Goal: Find specific page/section: Find specific page/section

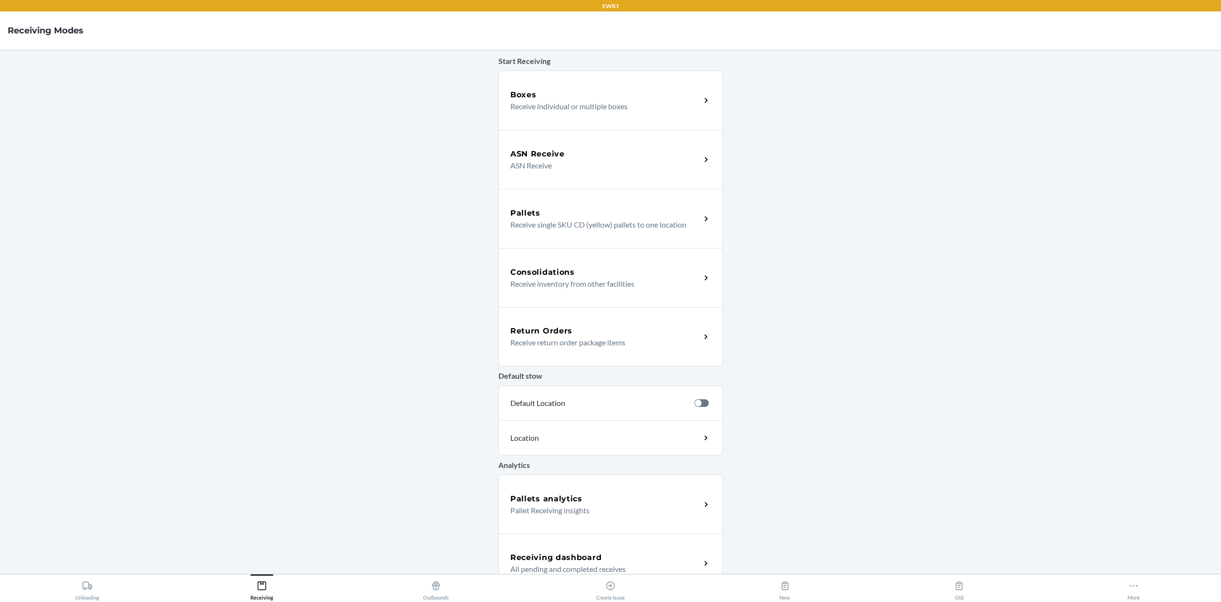
scroll to position [63, 0]
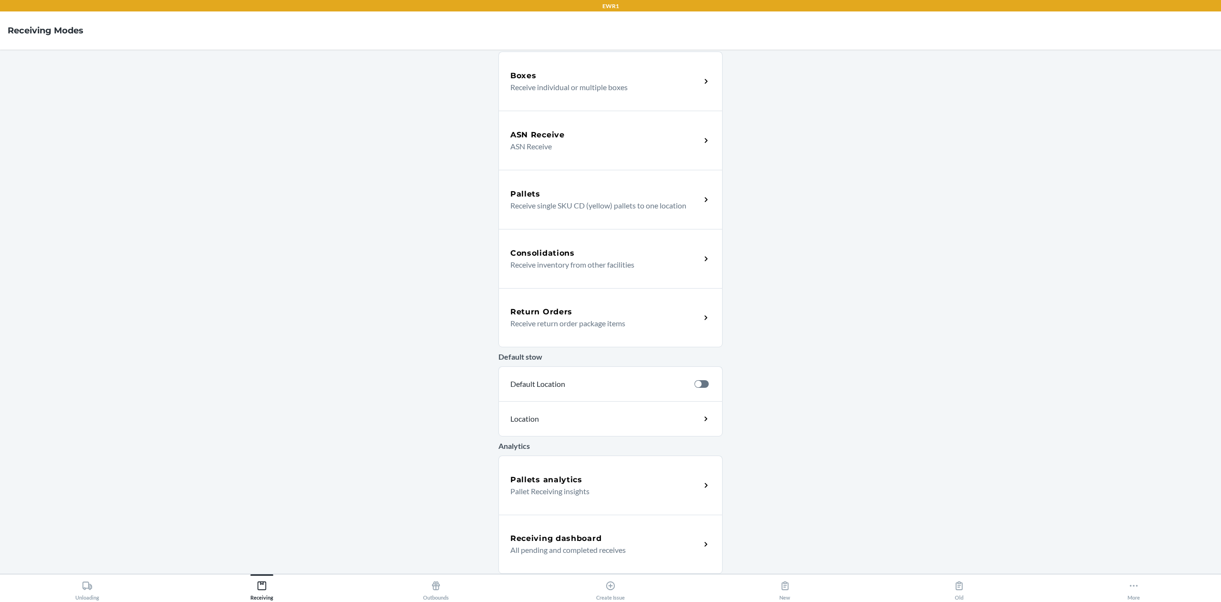
click at [554, 484] on h5 "Pallets analytics" at bounding box center [546, 479] width 72 height 11
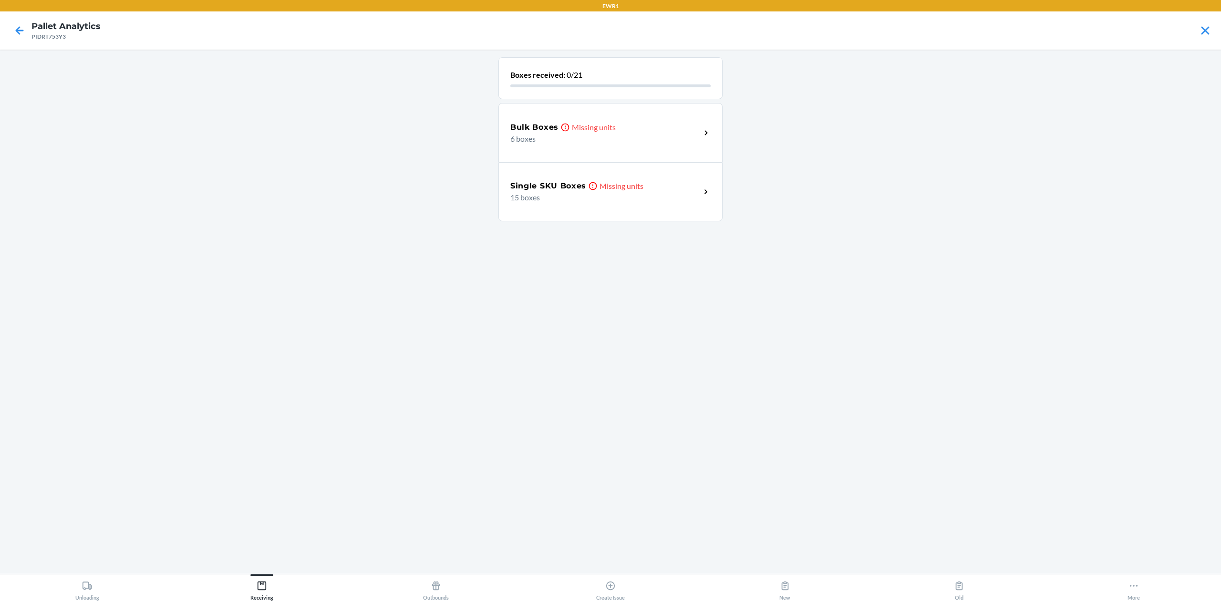
click at [838, 213] on main "Boxes received: 0/21 Bulk Boxes Missing units 6 boxes Single SKU Boxes Missing …" at bounding box center [610, 312] width 1221 height 524
